Goal: Task Accomplishment & Management: Use online tool/utility

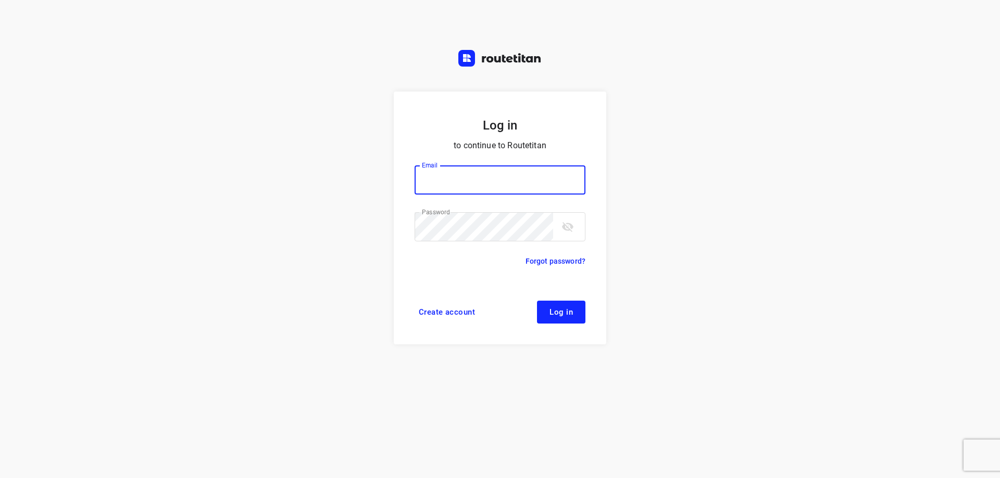
type input "[EMAIL_ADDRESS][DOMAIN_NAME]"
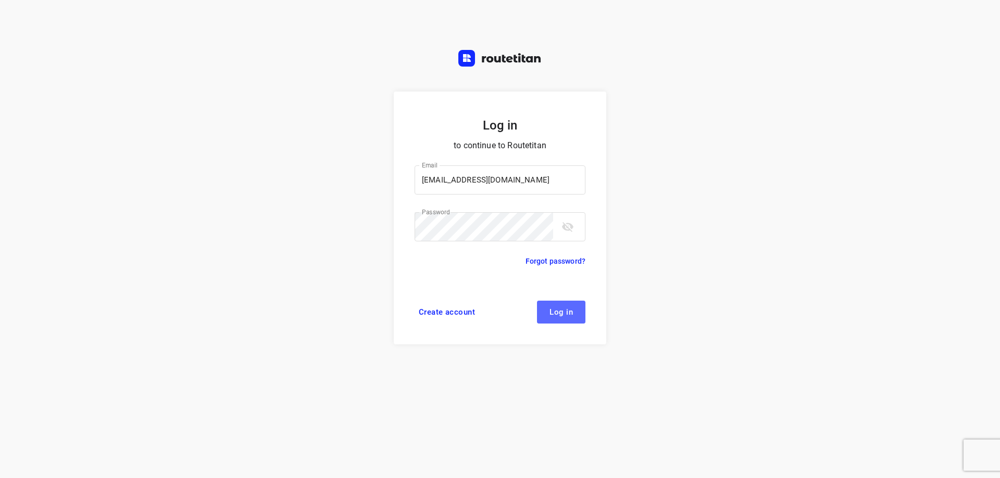
click at [551, 313] on button "Log in" at bounding box center [561, 312] width 48 height 23
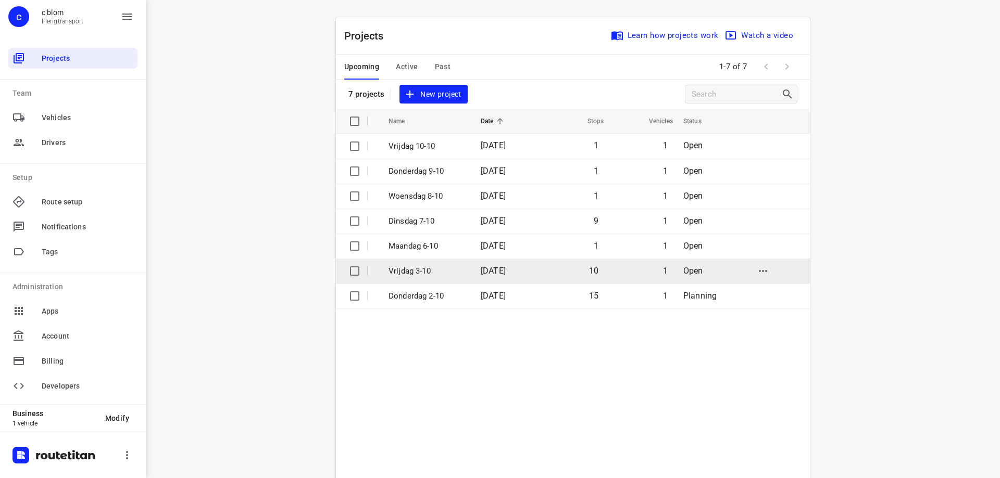
click at [443, 274] on p "Vrijdag 3-10" at bounding box center [426, 272] width 77 height 12
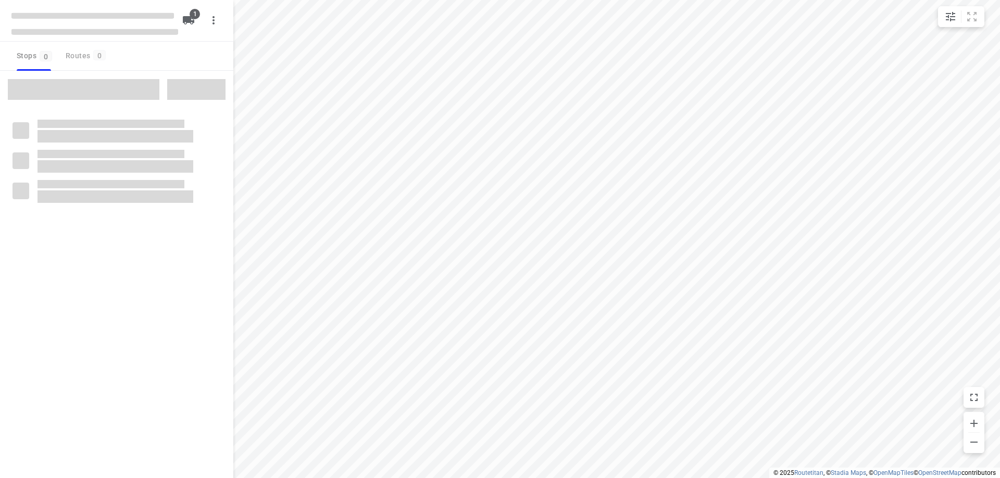
type input "distance"
